Goal: Find specific page/section: Find specific page/section

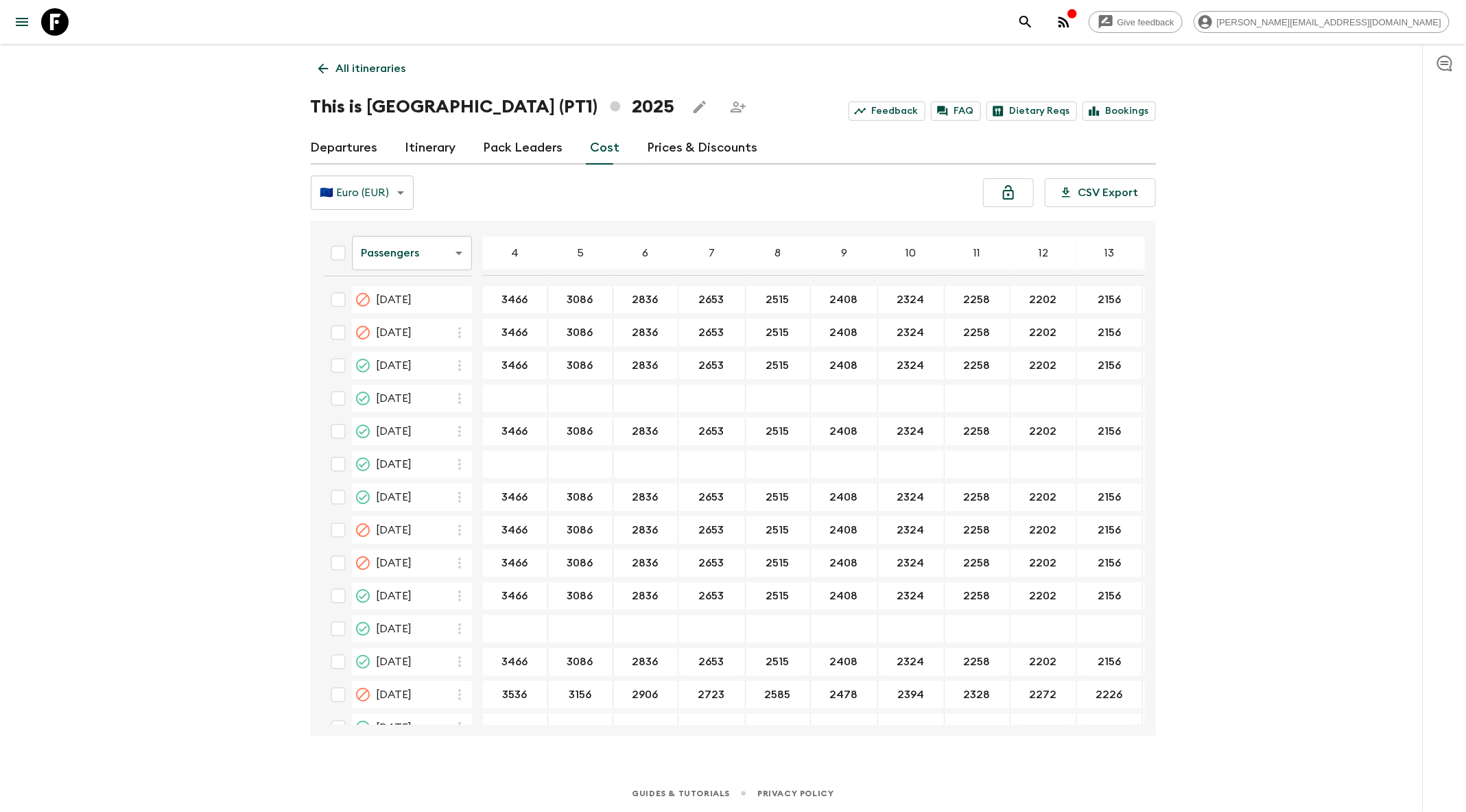
scroll to position [1077, 0]
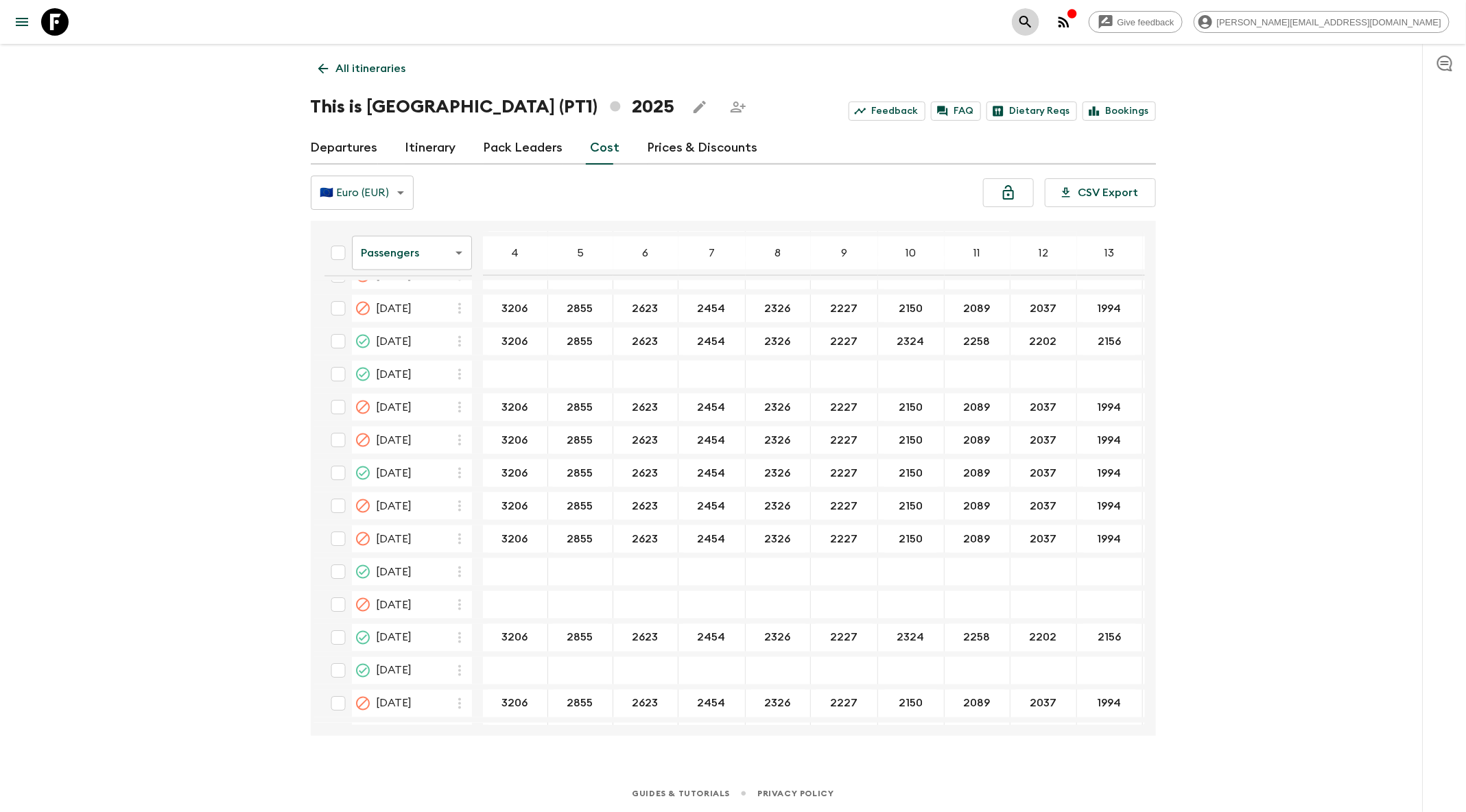
click at [1034, 22] on icon "search adventures" at bounding box center [1025, 21] width 16 height 16
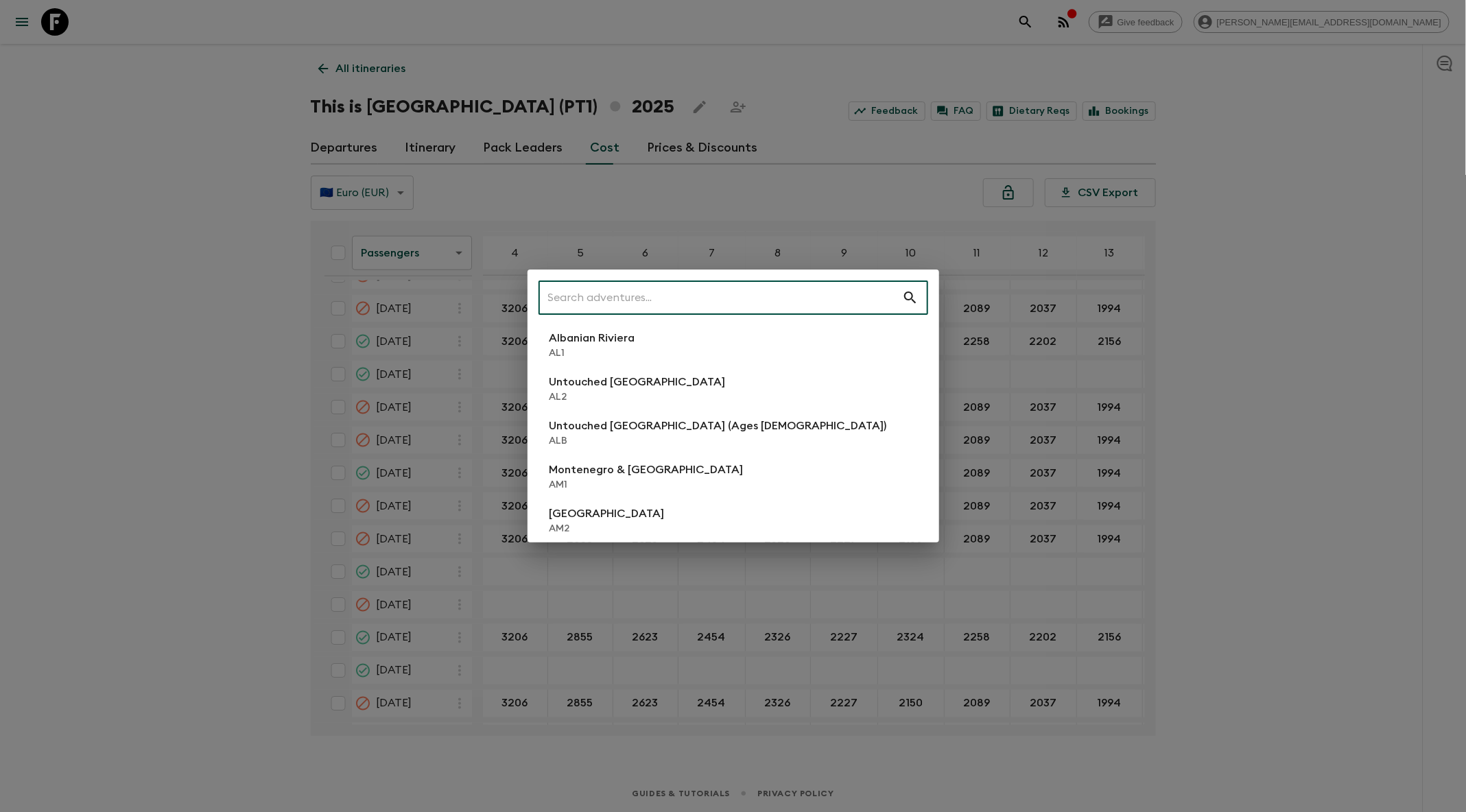
drag, startPoint x: 1180, startPoint y: 161, endPoint x: 1056, endPoint y: 109, distance: 134.5
click at [1180, 161] on div "​ Albanian Riviera AL1 Untouched Albania AL2 Untouched Albania (Ages 45-59) ALB…" at bounding box center [733, 406] width 1466 height 812
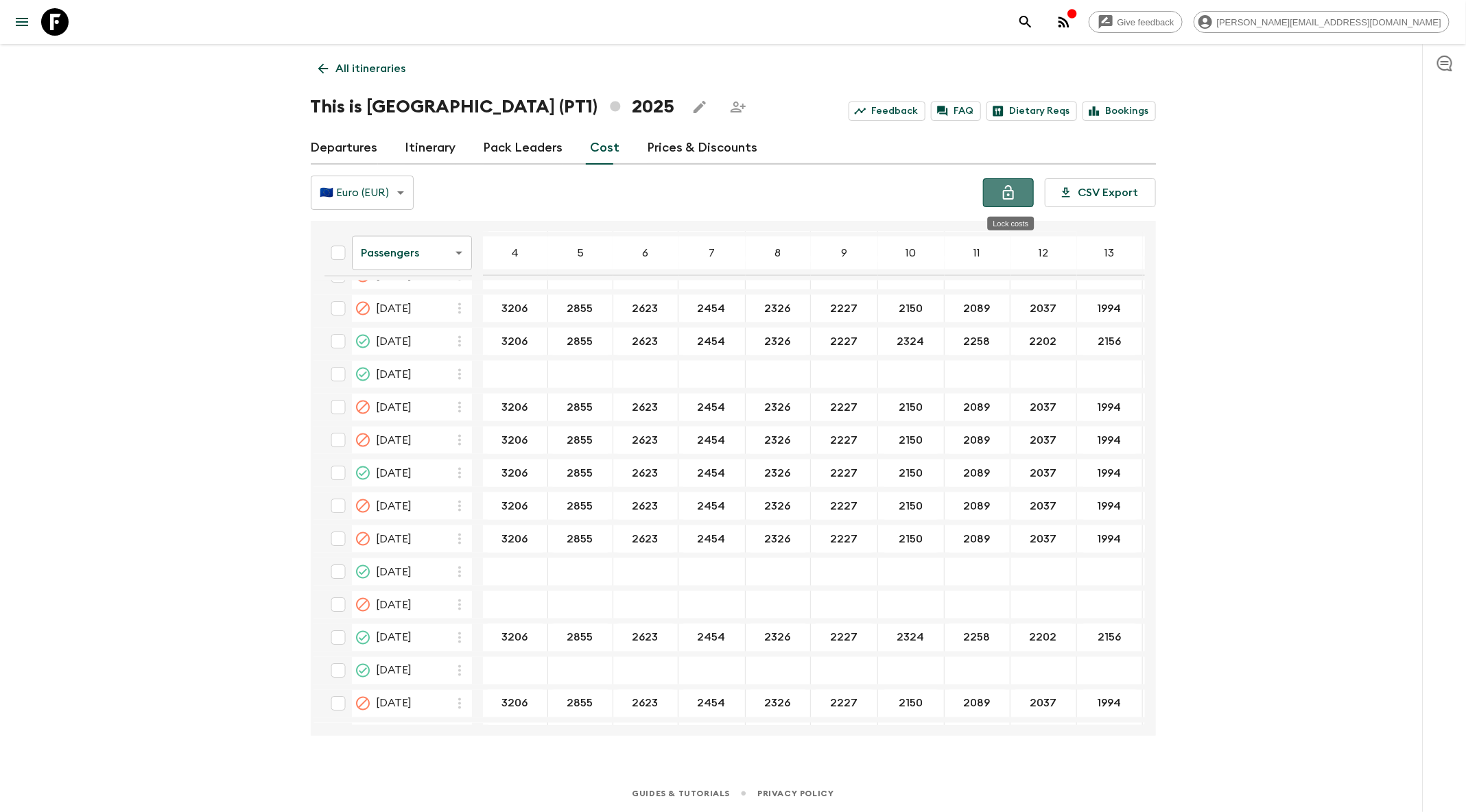
click at [1016, 189] on icon "Lock costs" at bounding box center [1007, 192] width 16 height 16
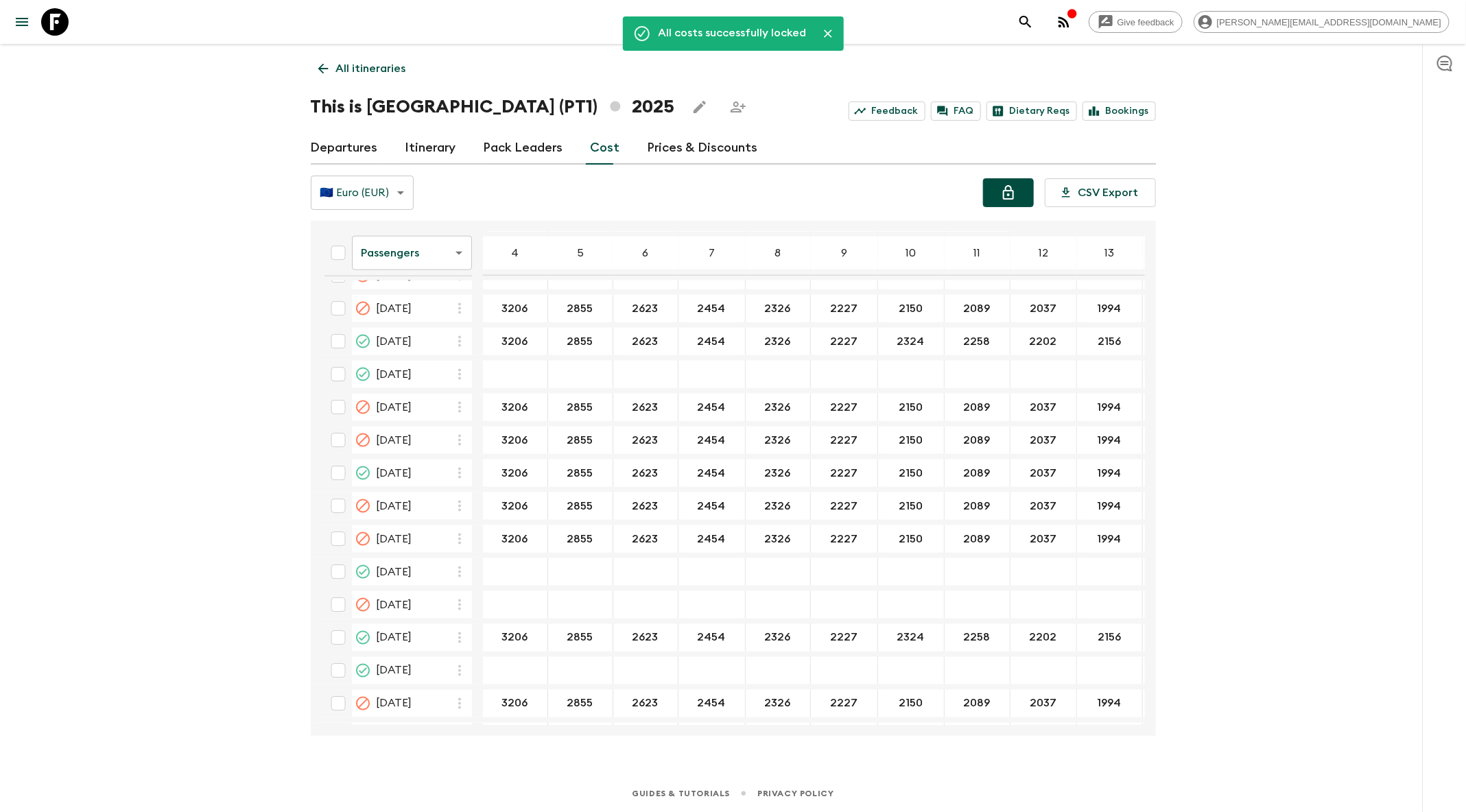
click at [1178, 22] on div "Give feedback marty@flashpack.com" at bounding box center [1231, 22] width 438 height 28
click at [1034, 22] on icon "search adventures" at bounding box center [1025, 21] width 16 height 16
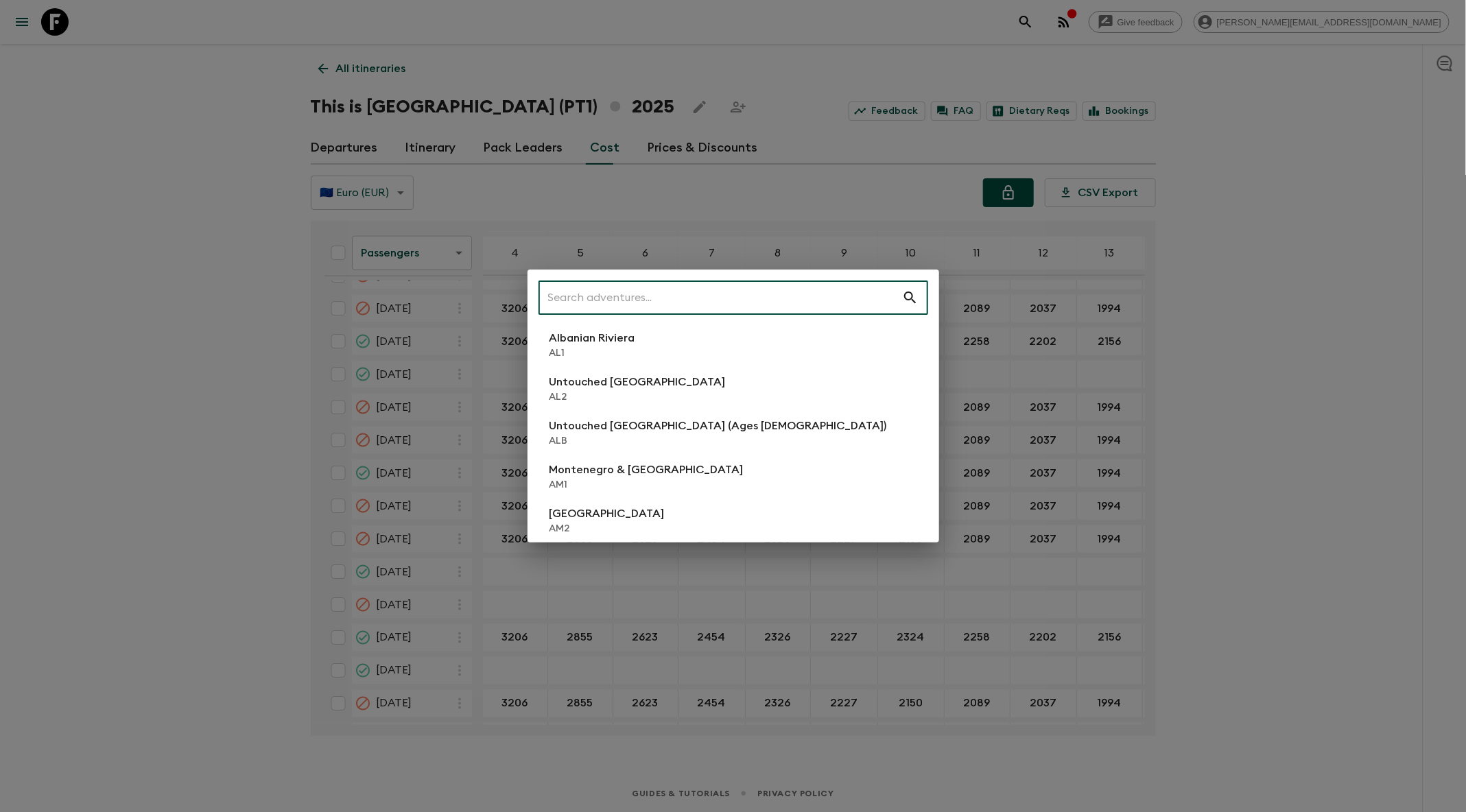
click at [662, 280] on input "text" at bounding box center [720, 298] width 363 height 38
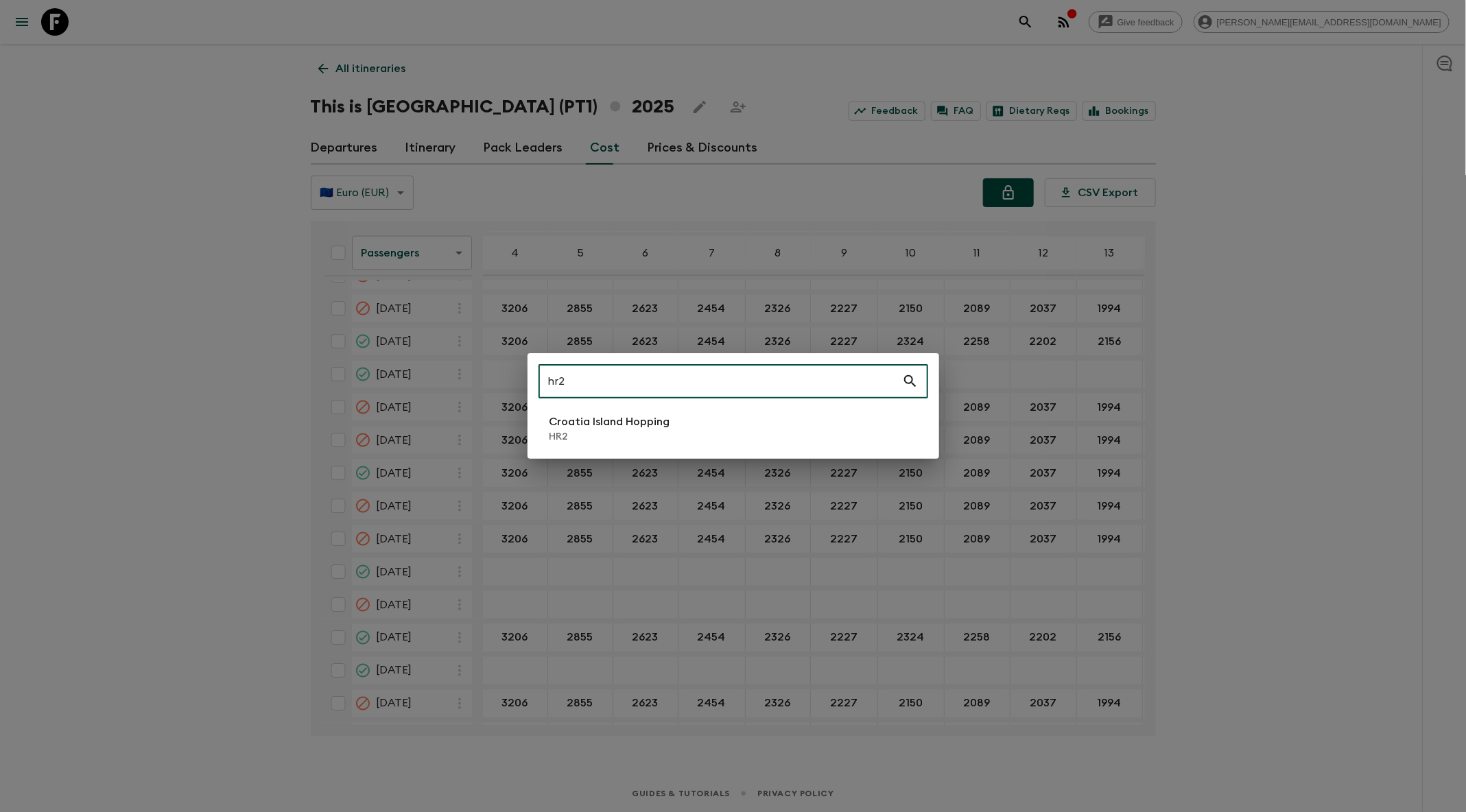
type input "hr2"
click at [1248, 525] on div "hr2 ​ Croatia Island Hopping HR2" at bounding box center [733, 406] width 1466 height 812
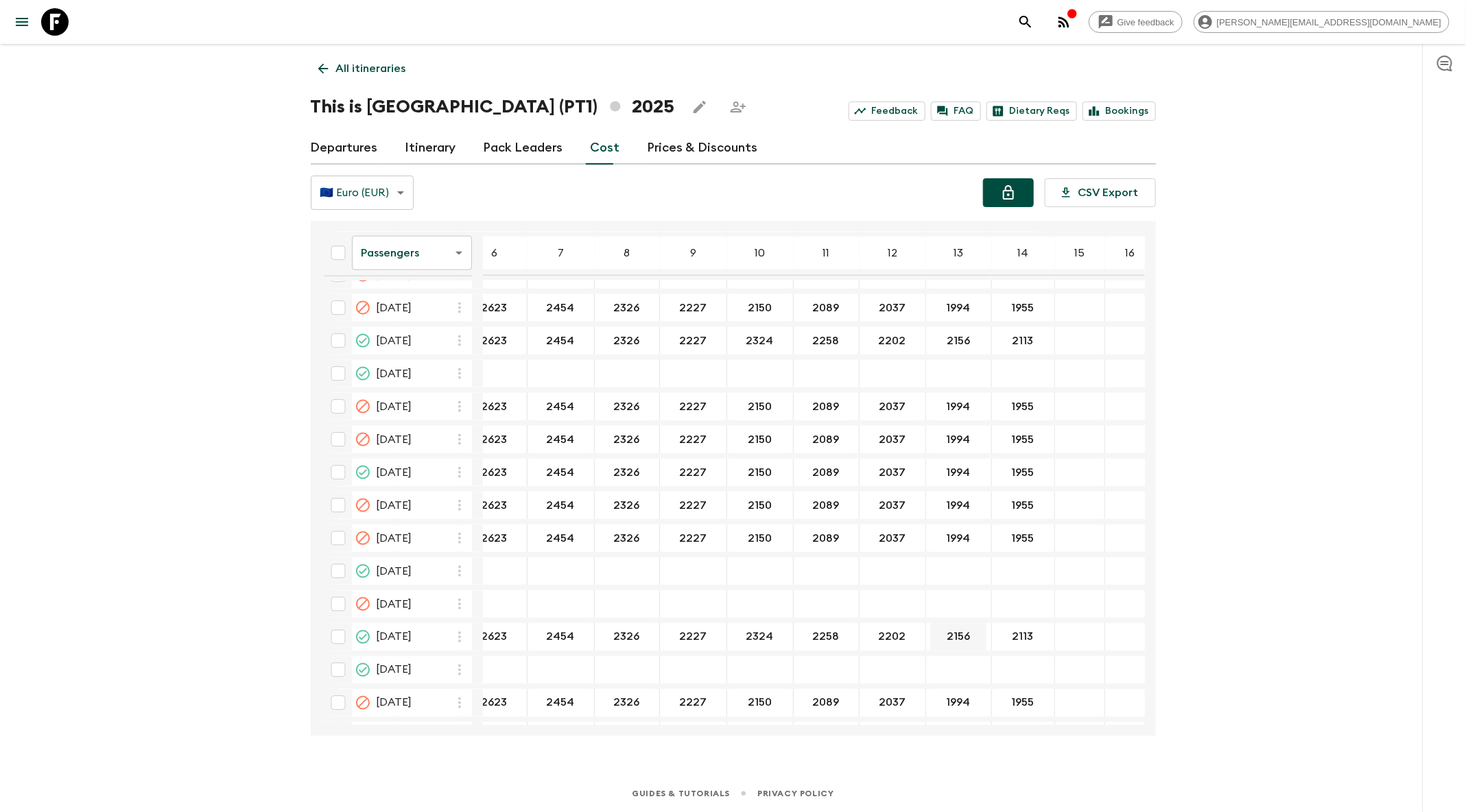
scroll to position [1077, 246]
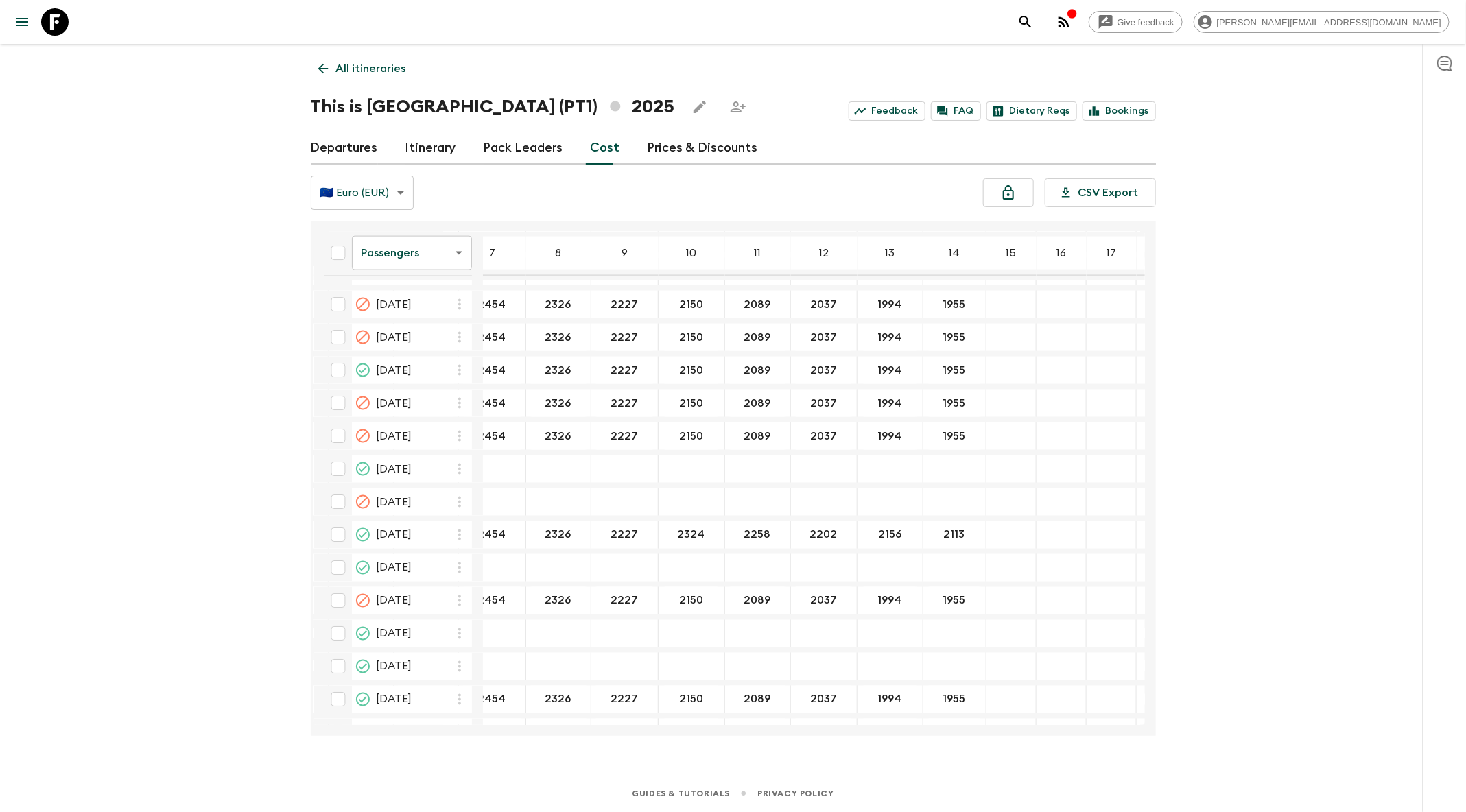
scroll to position [1180, 221]
click at [1034, 20] on icon "search adventures" at bounding box center [1025, 21] width 16 height 16
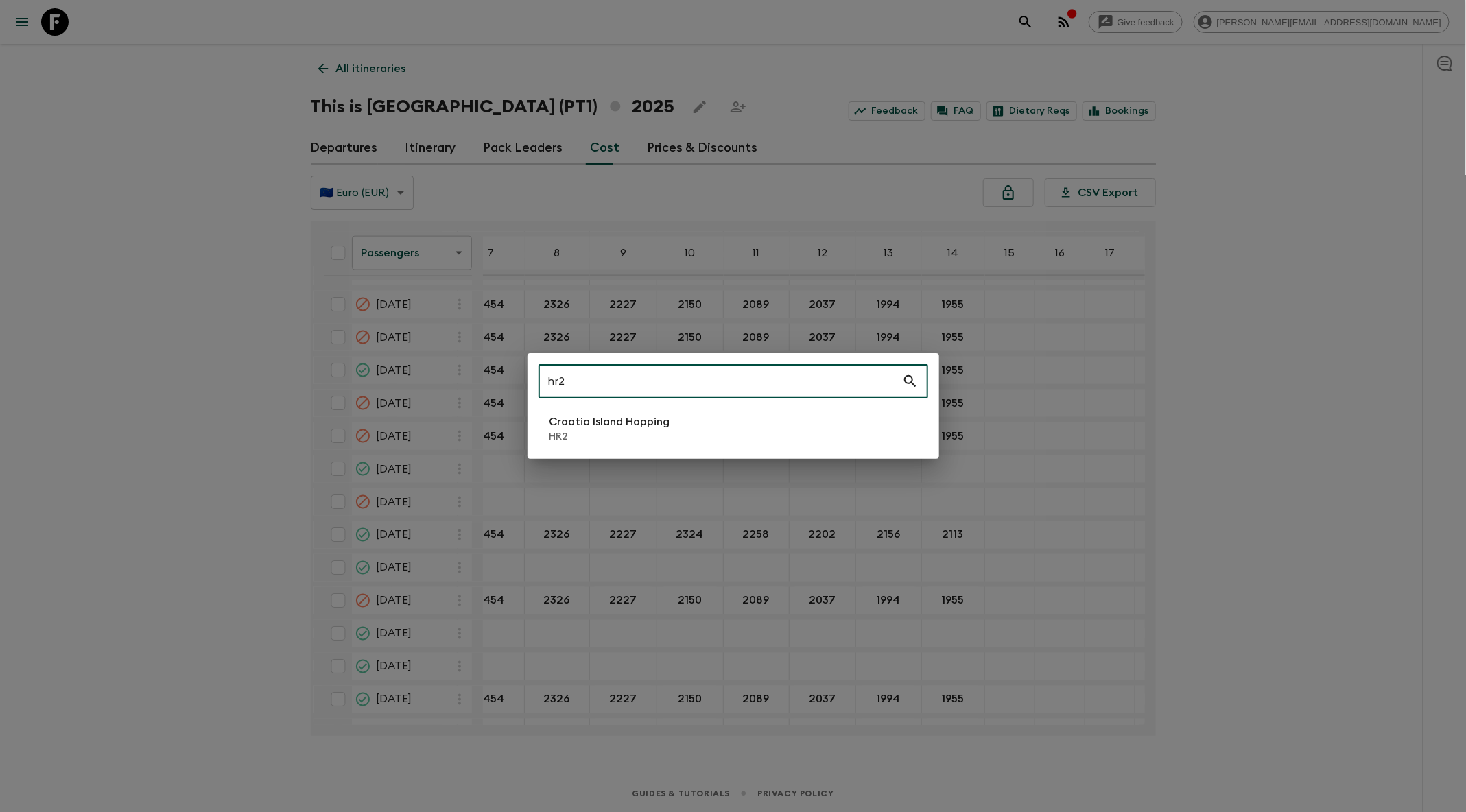
type input "hr2"
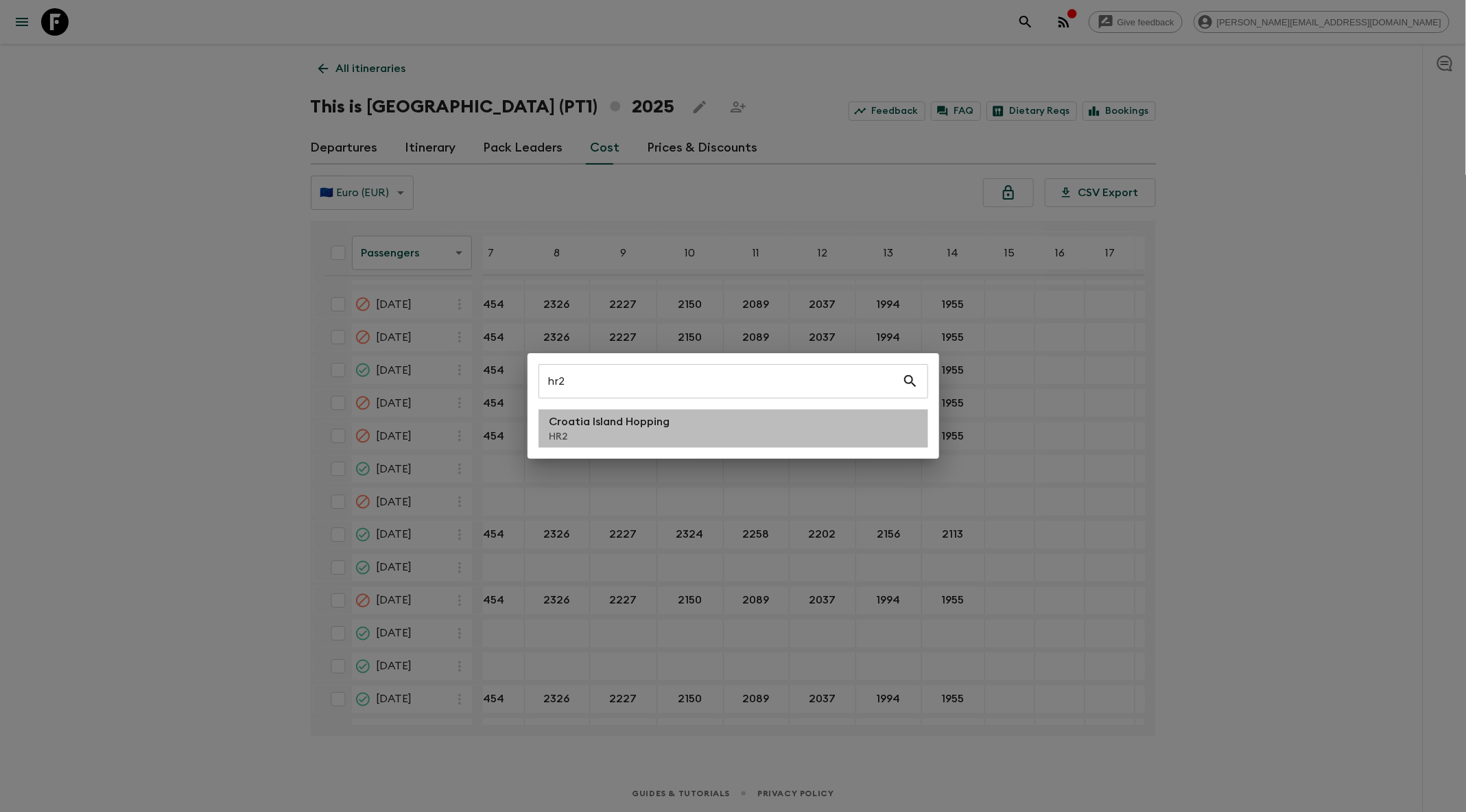
click at [710, 429] on li "Croatia Island Hopping HR2" at bounding box center [733, 428] width 390 height 38
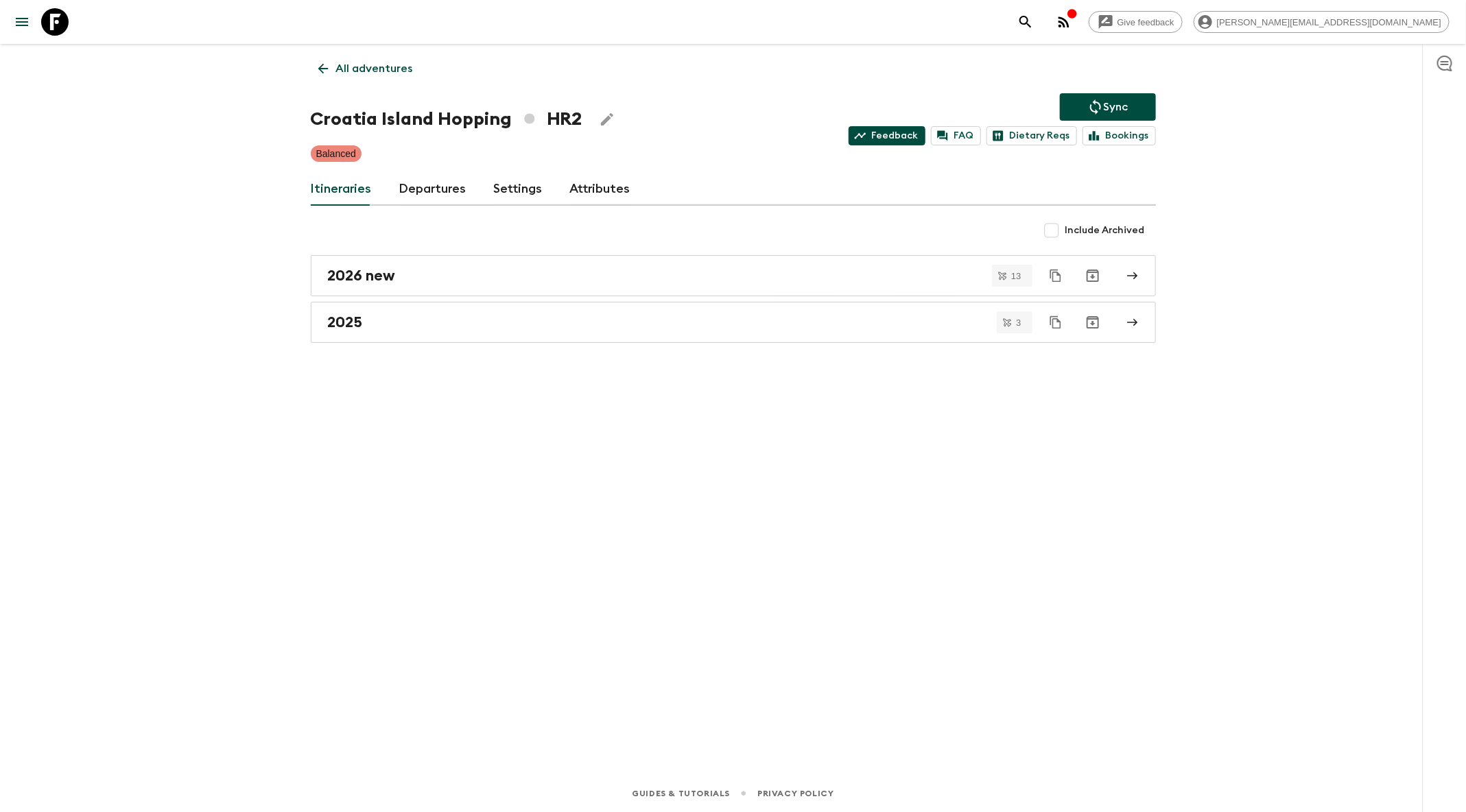
click at [924, 140] on link "Feedback" at bounding box center [887, 136] width 77 height 19
click at [1039, 18] on button "search adventures" at bounding box center [1026, 22] width 28 height 28
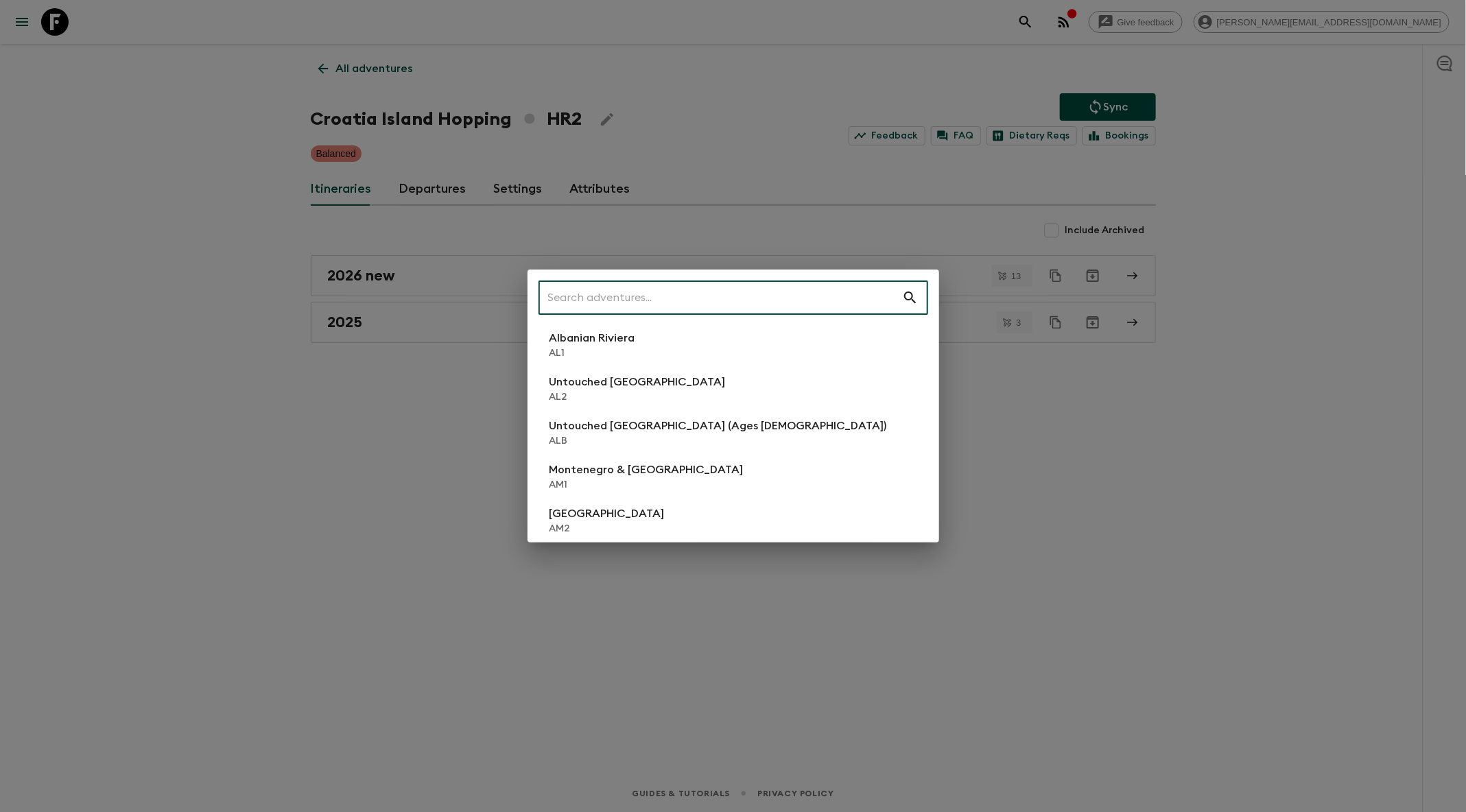
click at [811, 287] on input "text" at bounding box center [720, 298] width 363 height 38
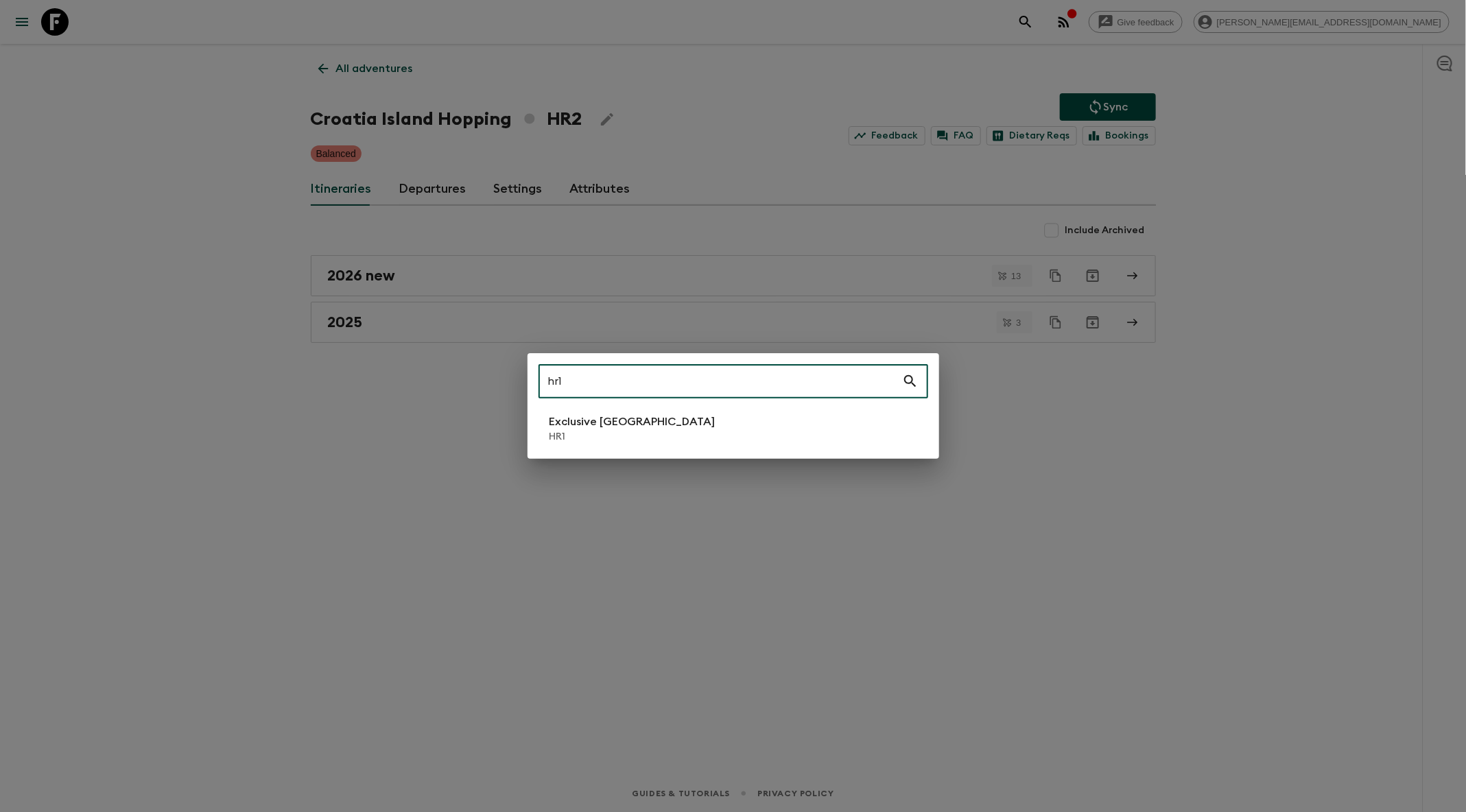
type input "hr1"
click at [602, 437] on p "HR1" at bounding box center [633, 436] width 166 height 13
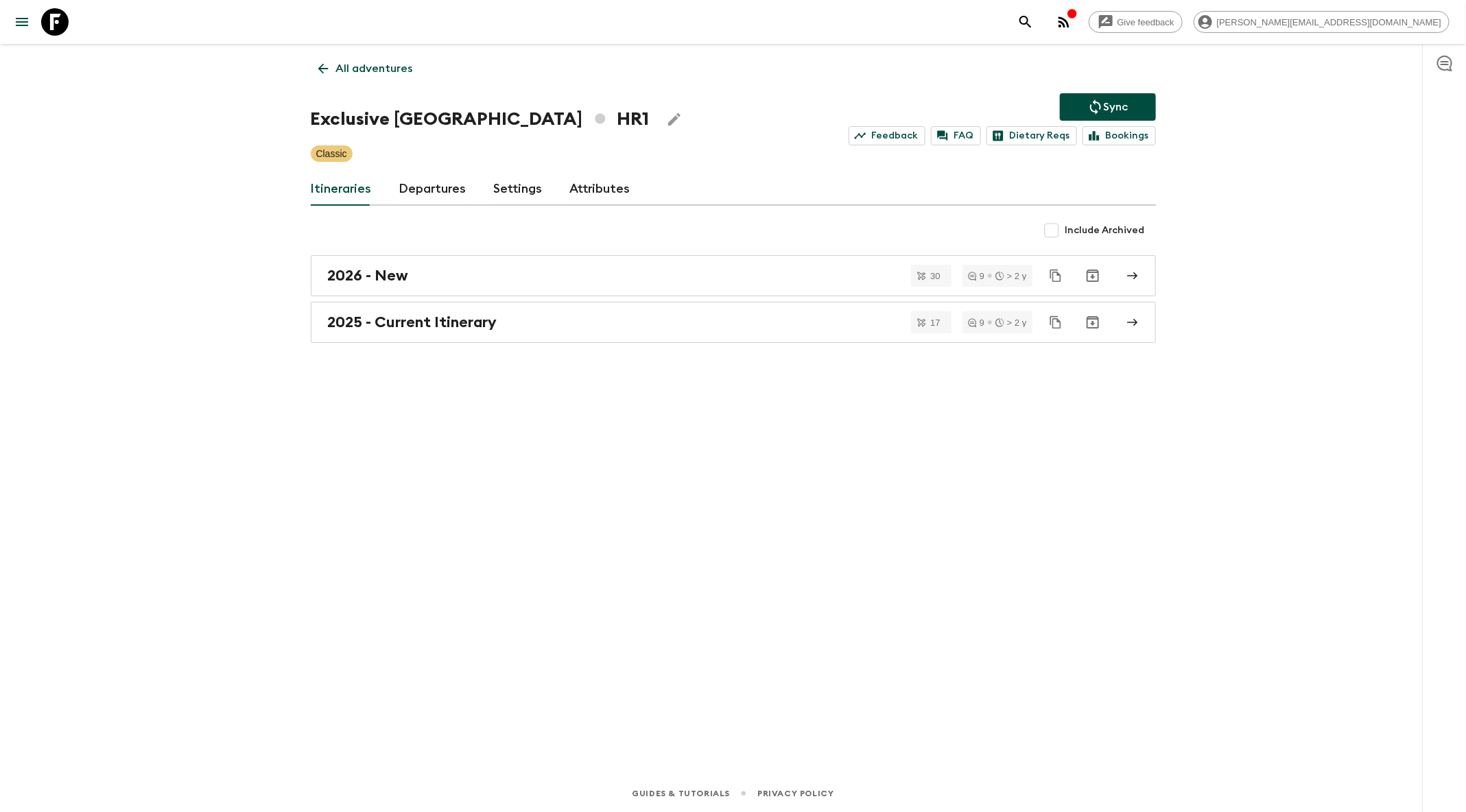
drag, startPoint x: 1071, startPoint y: 225, endPoint x: 1064, endPoint y: 227, distance: 7.3
click at [1070, 226] on span "Include Archived" at bounding box center [1105, 230] width 80 height 13
click at [1065, 226] on input "Include Archived" at bounding box center [1051, 230] width 28 height 28
checkbox input "true"
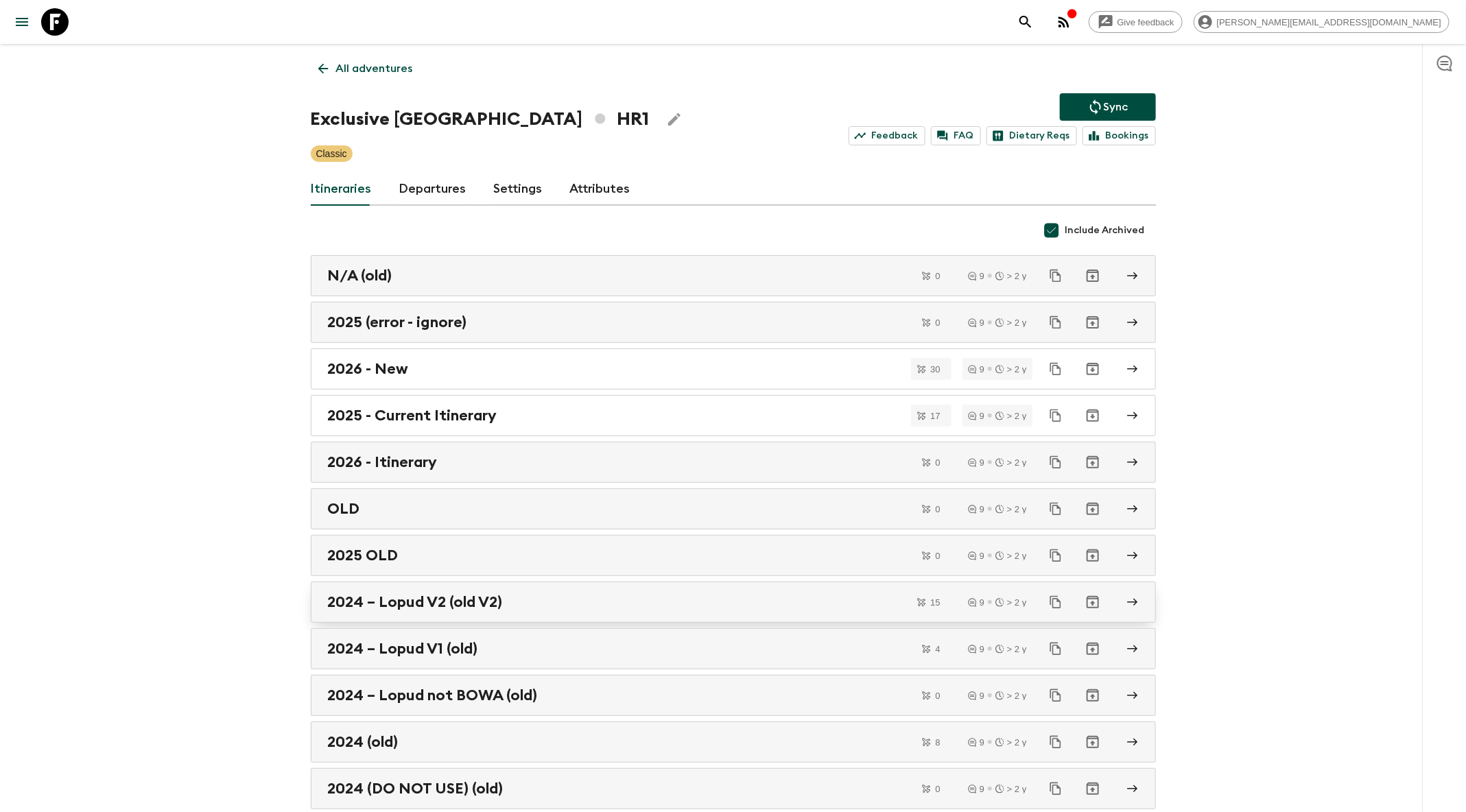
click at [651, 593] on div "2024 – Lopud V2 (old V2)" at bounding box center [720, 602] width 785 height 18
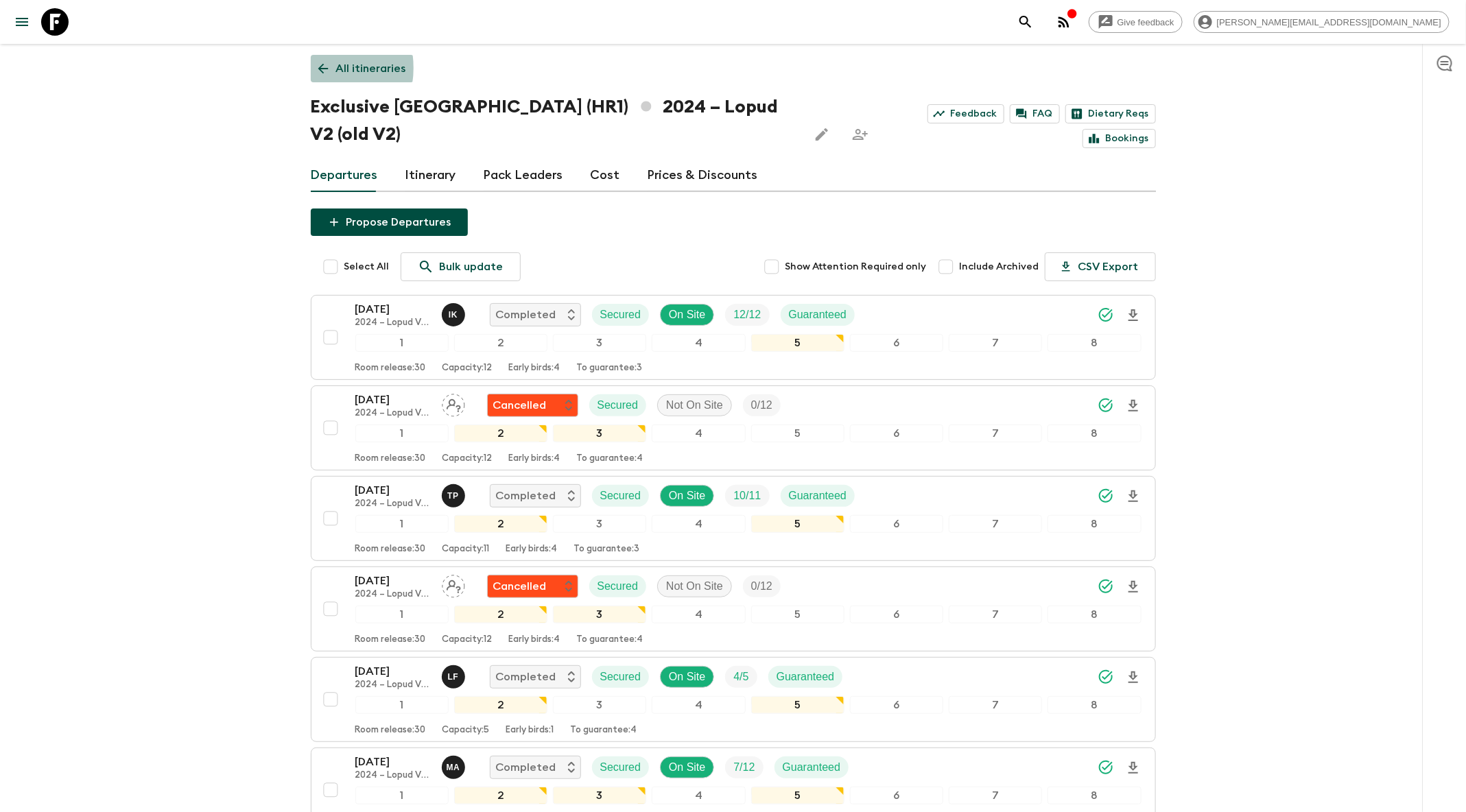
click at [325, 68] on icon at bounding box center [323, 68] width 10 height 10
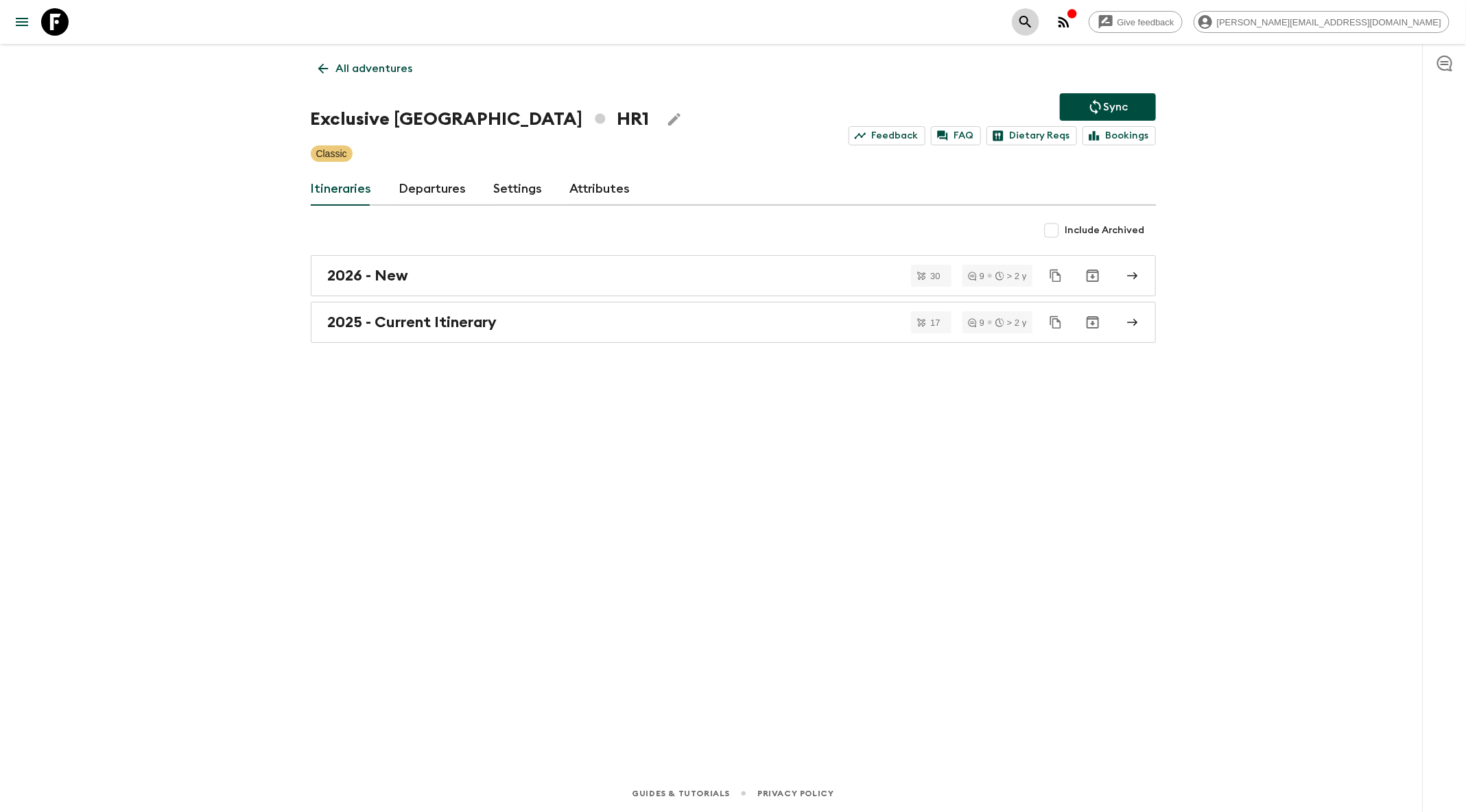
click at [1039, 22] on button "search adventures" at bounding box center [1026, 22] width 28 height 28
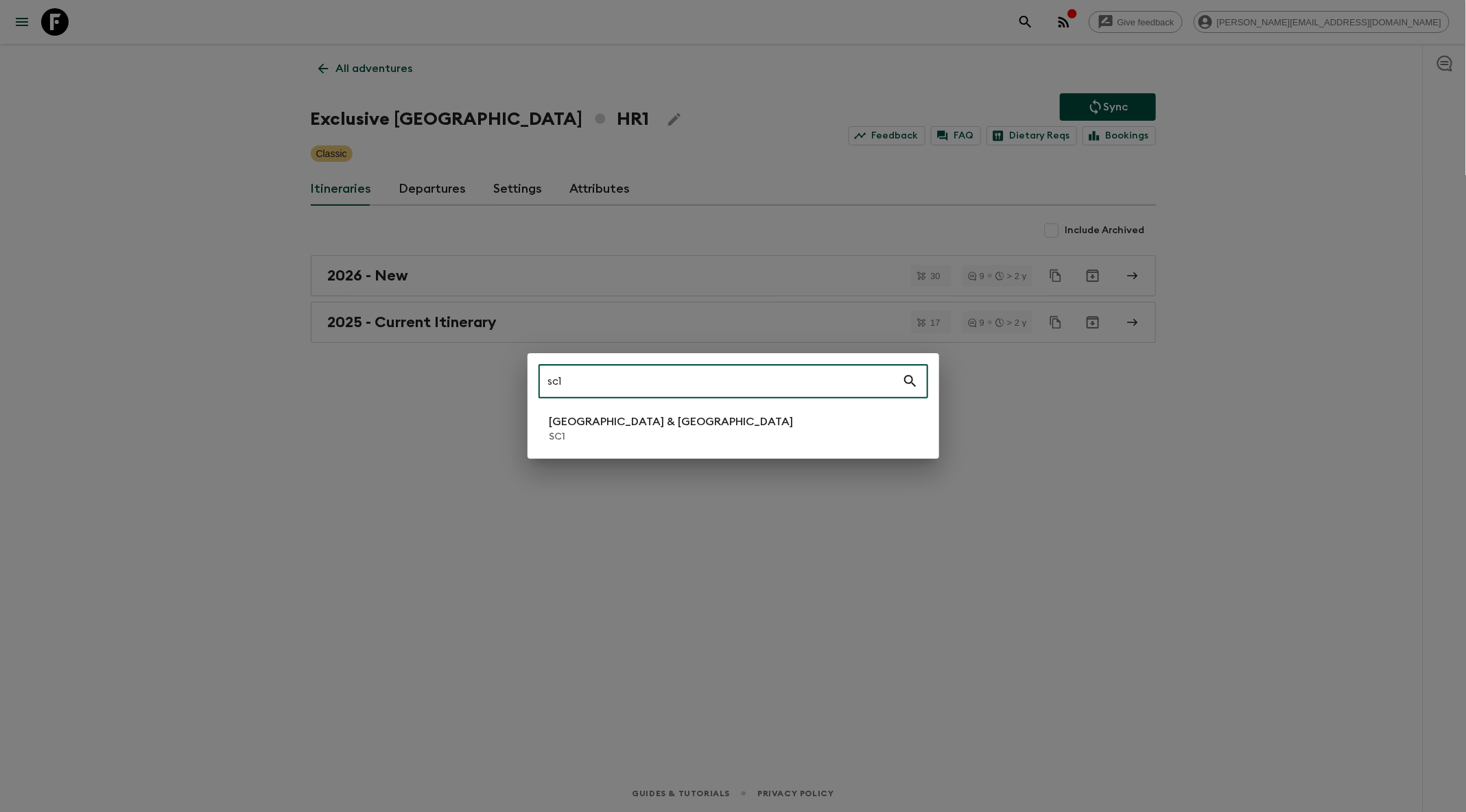
type input "sc1"
click at [716, 429] on li "[GEOGRAPHIC_DATA] & Croatia SC1" at bounding box center [733, 428] width 390 height 38
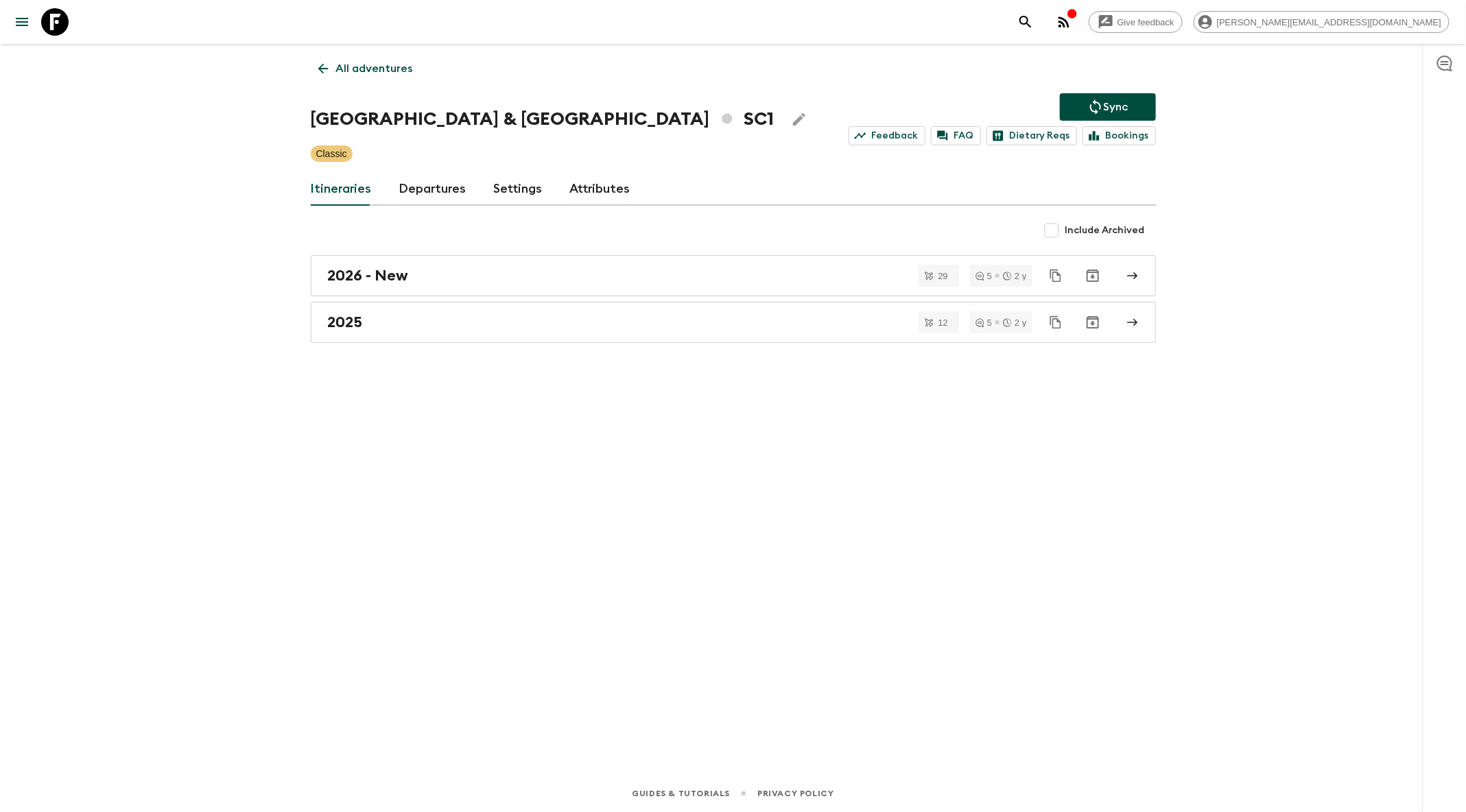
drag, startPoint x: 1096, startPoint y: 227, endPoint x: 1073, endPoint y: 230, distance: 23.2
click at [1088, 229] on span "Include Archived" at bounding box center [1105, 230] width 80 height 13
click at [1056, 226] on input "Include Archived" at bounding box center [1051, 230] width 28 height 28
checkbox input "true"
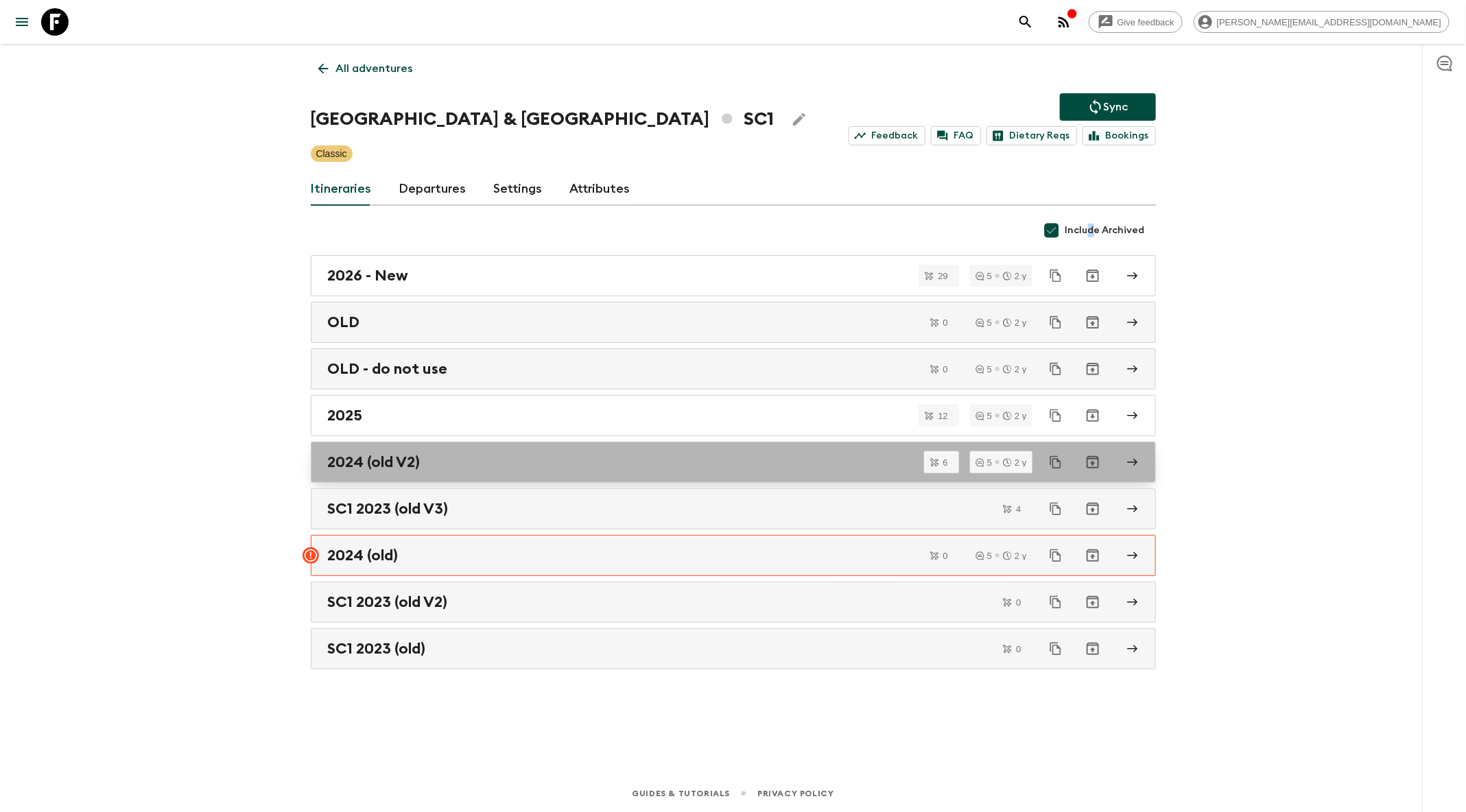
click at [584, 455] on div "2024 (old V2)" at bounding box center [720, 462] width 785 height 18
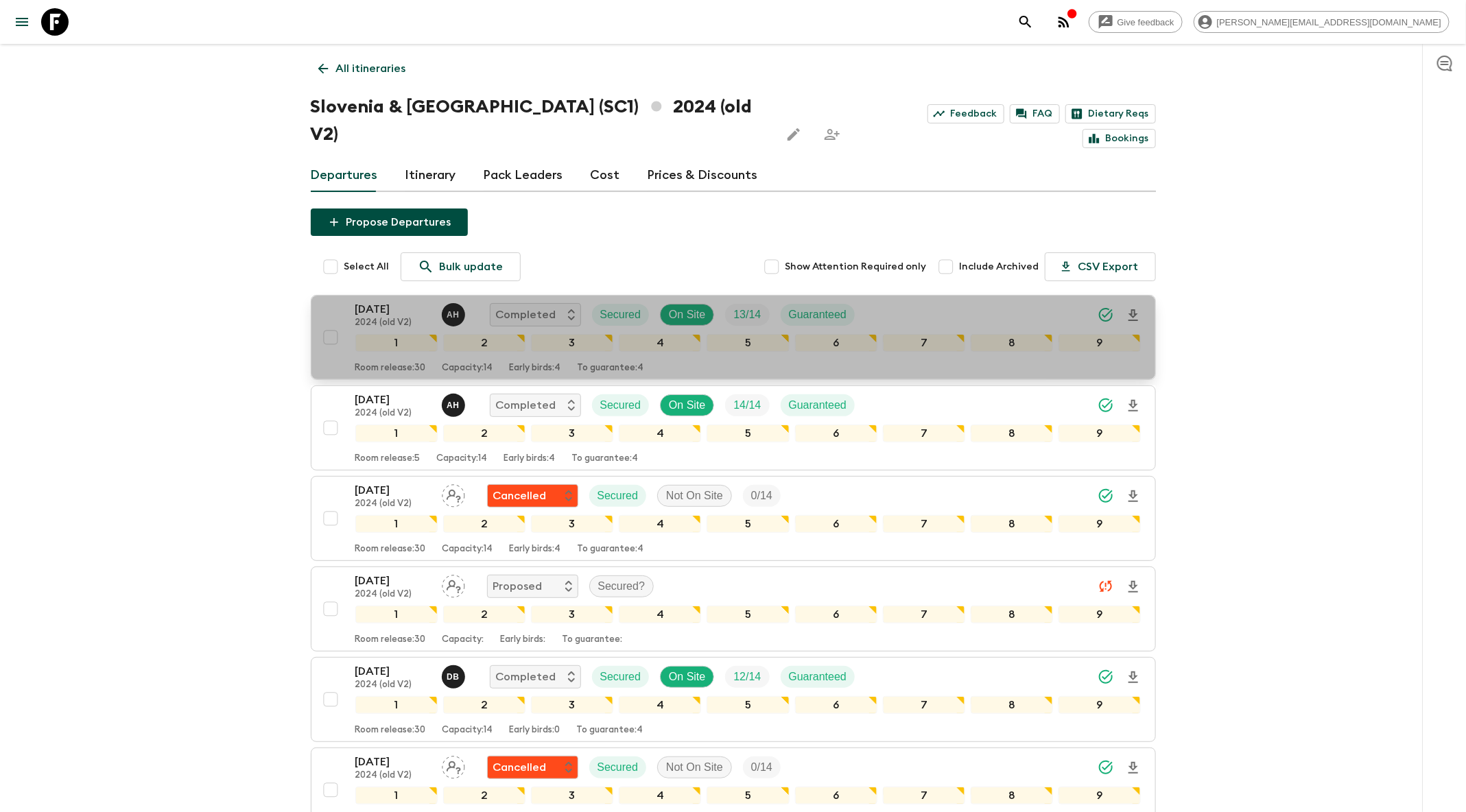
click at [918, 301] on div "[DATE] 2024 (old V2) A H Completed Secured On Site 13 / 14 Guaranteed" at bounding box center [748, 315] width 786 height 28
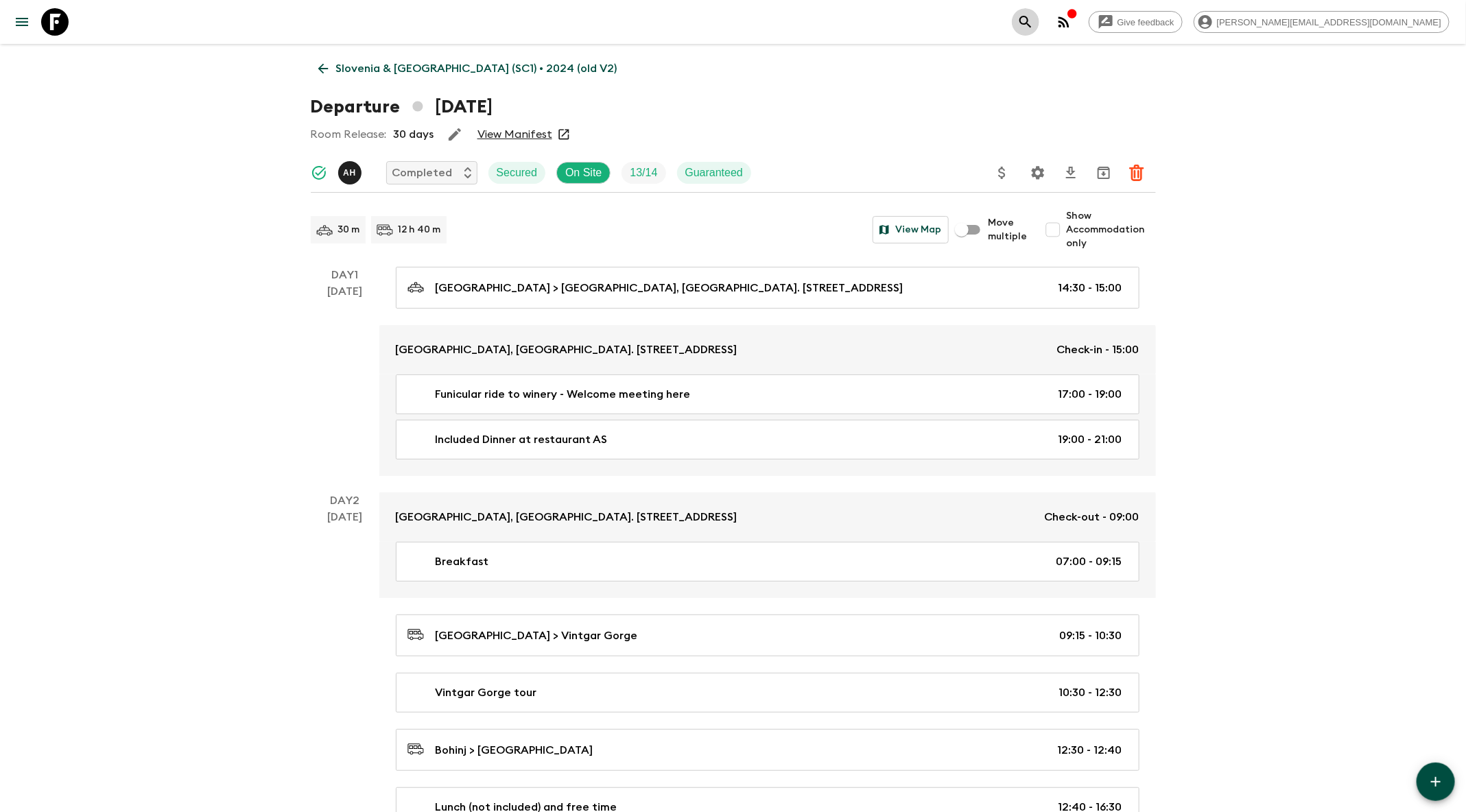
click at [1034, 23] on icon "search adventures" at bounding box center [1025, 21] width 16 height 16
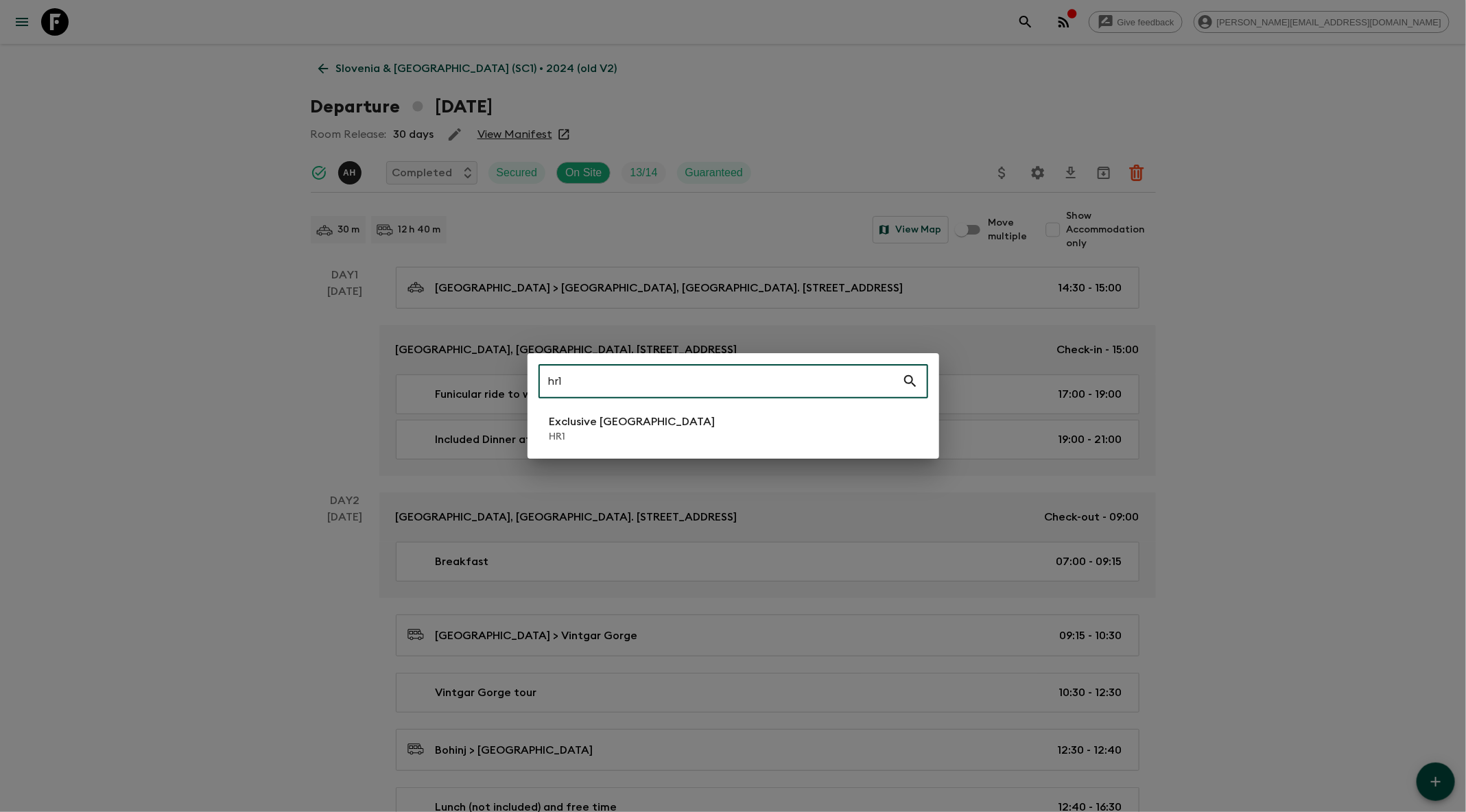
type input "hr1"
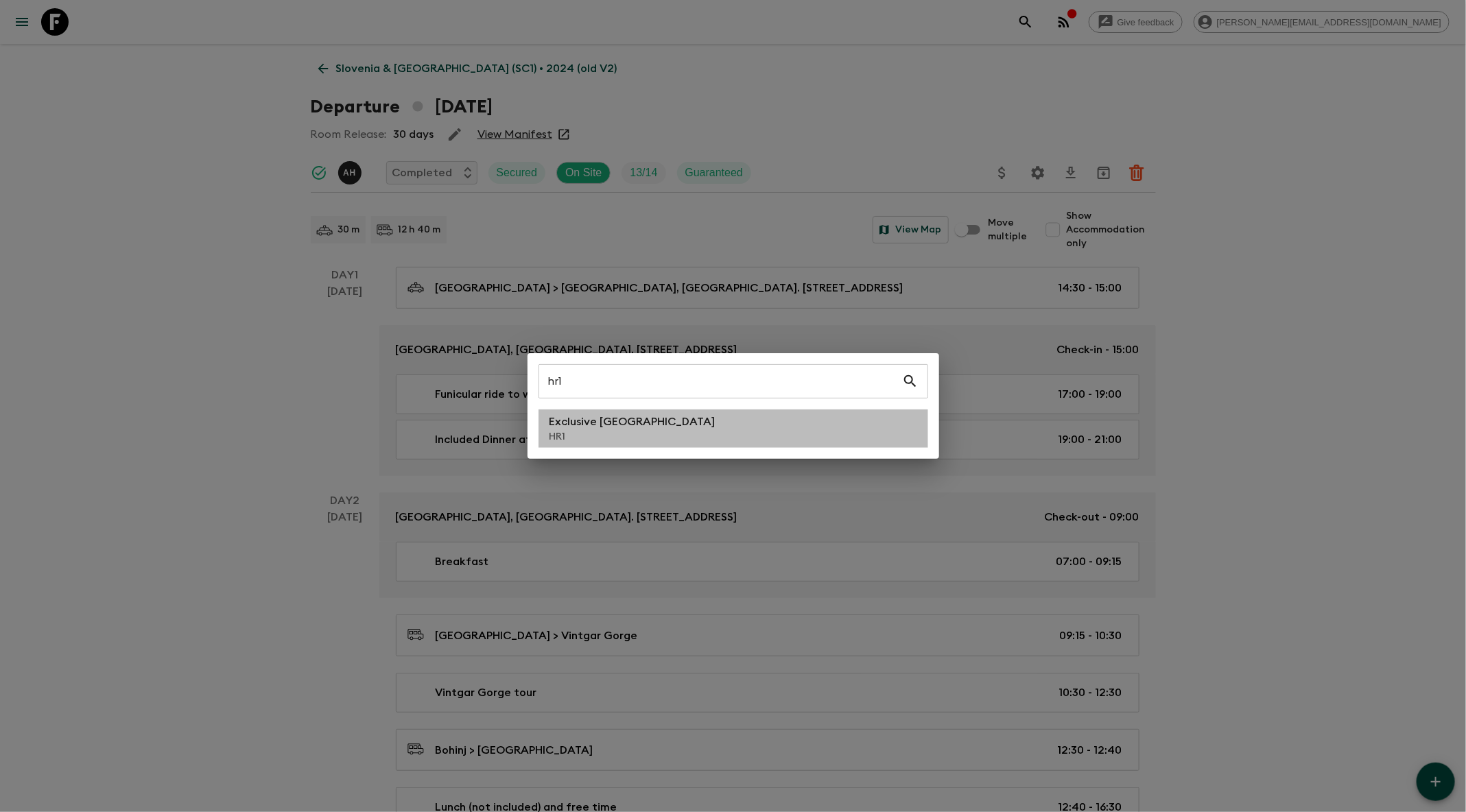
click at [594, 423] on p "Exclusive [GEOGRAPHIC_DATA]" at bounding box center [633, 421] width 166 height 16
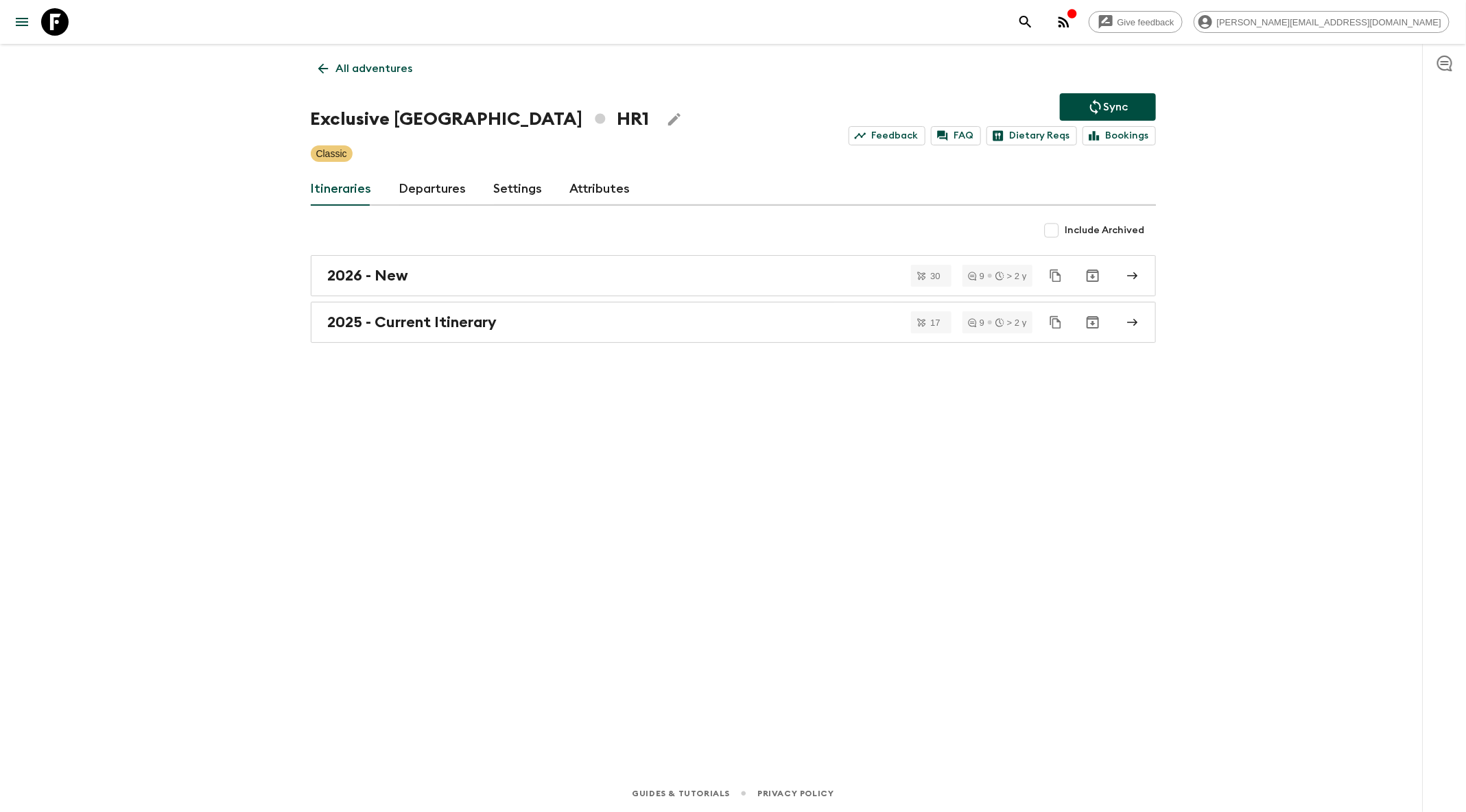
click at [1090, 230] on span "Include Archived" at bounding box center [1105, 230] width 80 height 13
click at [1065, 230] on input "Include Archived" at bounding box center [1051, 230] width 28 height 28
checkbox input "true"
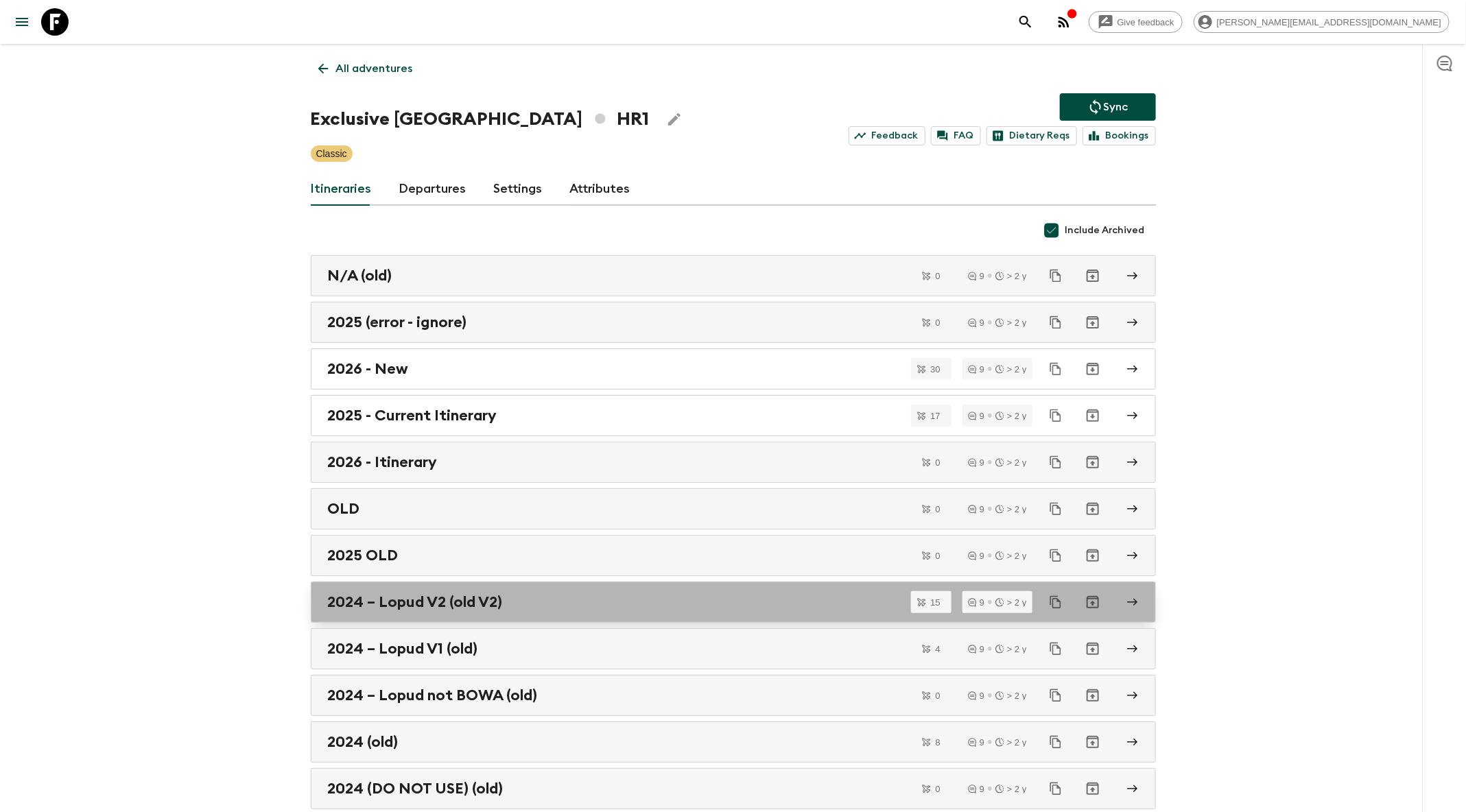
click at [591, 581] on link "2024 – Lopud V2 (old V2)" at bounding box center [733, 601] width 845 height 41
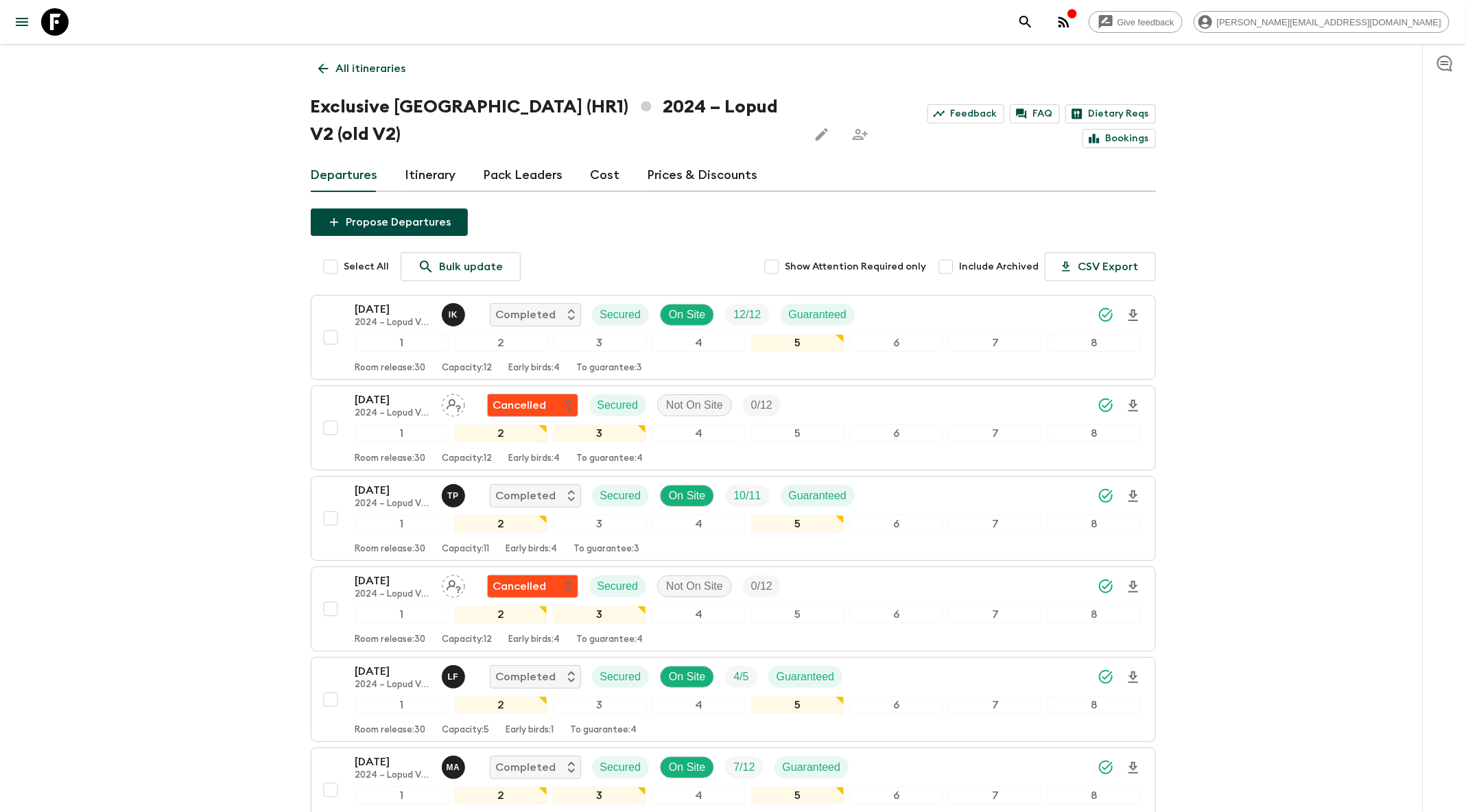
click at [1001, 260] on span "Include Archived" at bounding box center [1000, 266] width 80 height 13
click at [960, 253] on input "Include Archived" at bounding box center [946, 266] width 28 height 28
checkbox input "true"
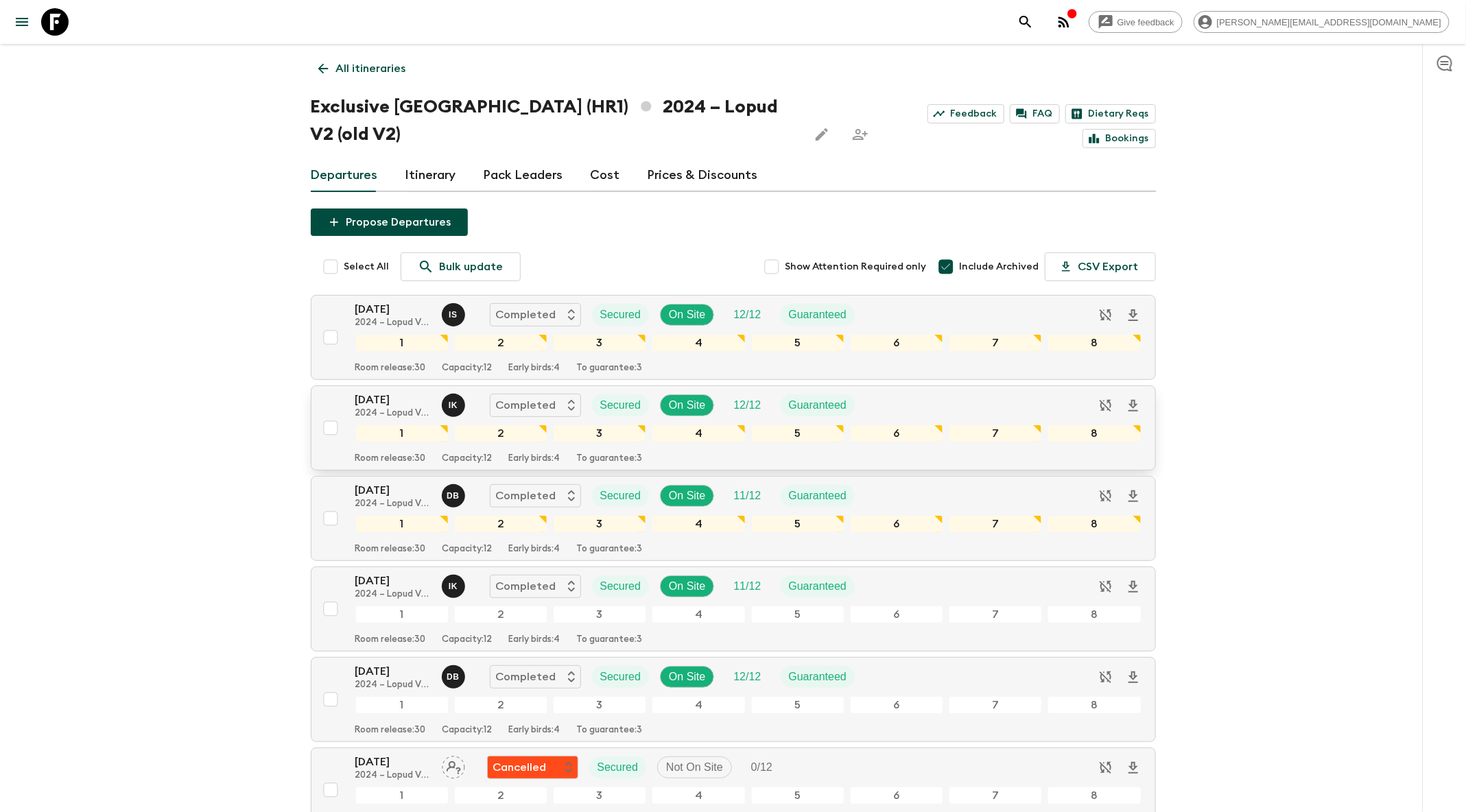
click at [973, 392] on div "[DATE] 2024 – Lopud V2 (old V2) I K Completed Secured On Site 12 / 12 Guaranteed" at bounding box center [748, 405] width 786 height 28
